Goal: Information Seeking & Learning: Learn about a topic

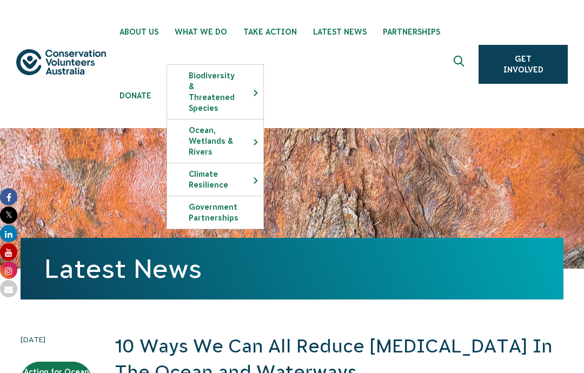
scroll to position [3, 0]
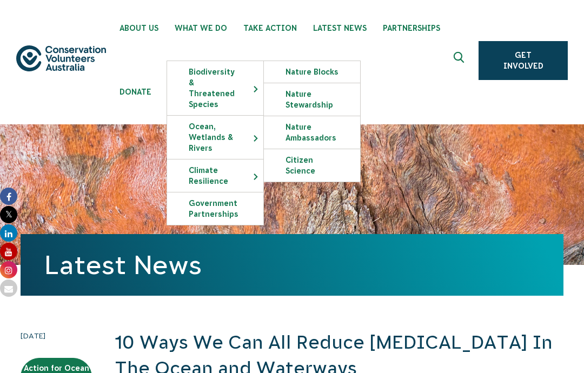
click at [244, 199] on link "Government Partnerships" at bounding box center [215, 208] width 96 height 32
click at [225, 197] on link "Government Partnerships" at bounding box center [215, 208] width 96 height 32
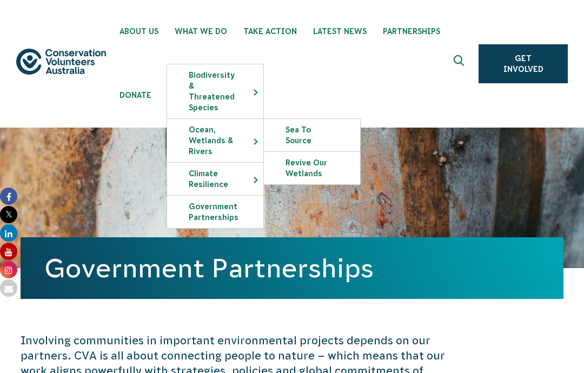
click at [311, 119] on link "Sea To Source" at bounding box center [312, 135] width 96 height 32
click at [338, 119] on link "Sea To Source" at bounding box center [312, 135] width 96 height 32
click at [387, 75] on ul "About Us Our Priorities Reconciliation Impact Our Board Our People Careers CVA …" at bounding box center [292, 64] width 362 height 128
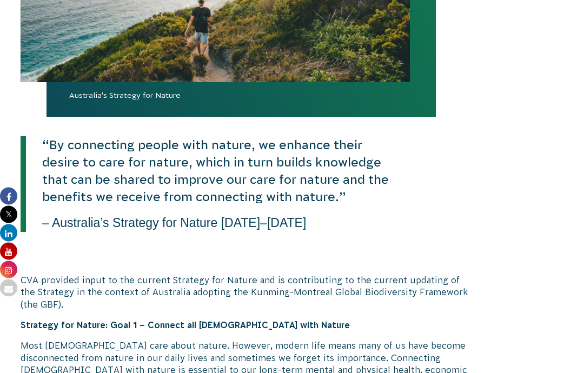
scroll to position [623, 0]
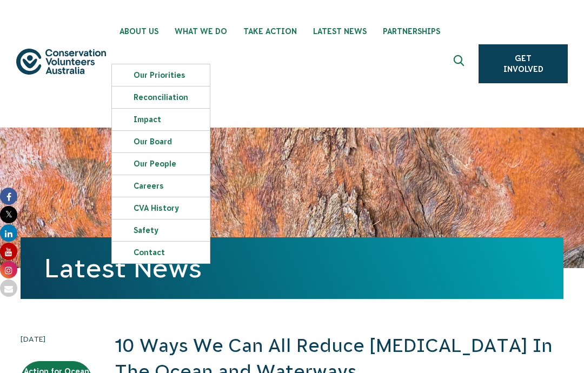
click at [133, 71] on link "Our Priorities" at bounding box center [161, 75] width 98 height 22
